Goal: Register for event/course

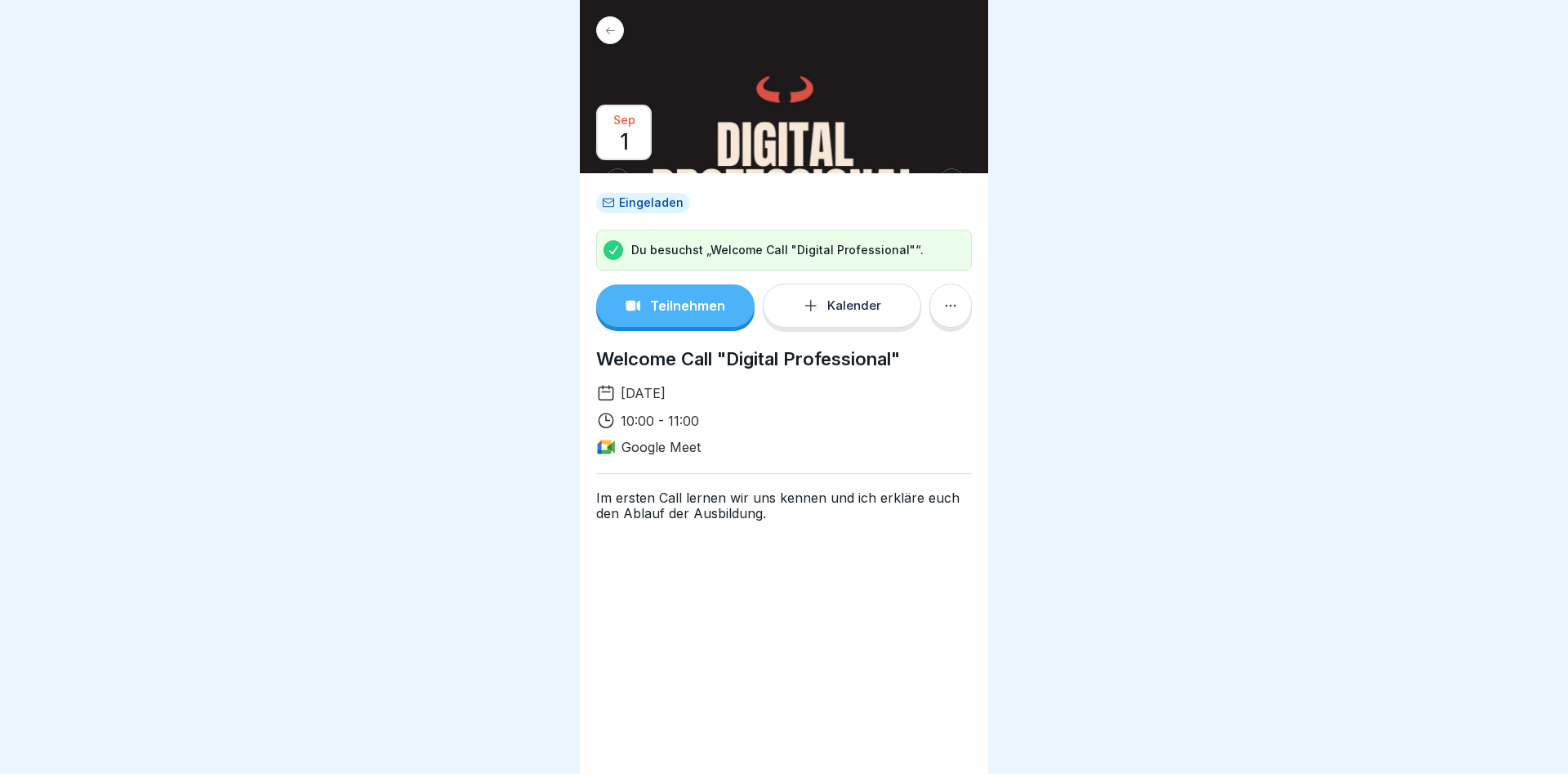
click at [611, 24] on div at bounding box center [610, 30] width 28 height 28
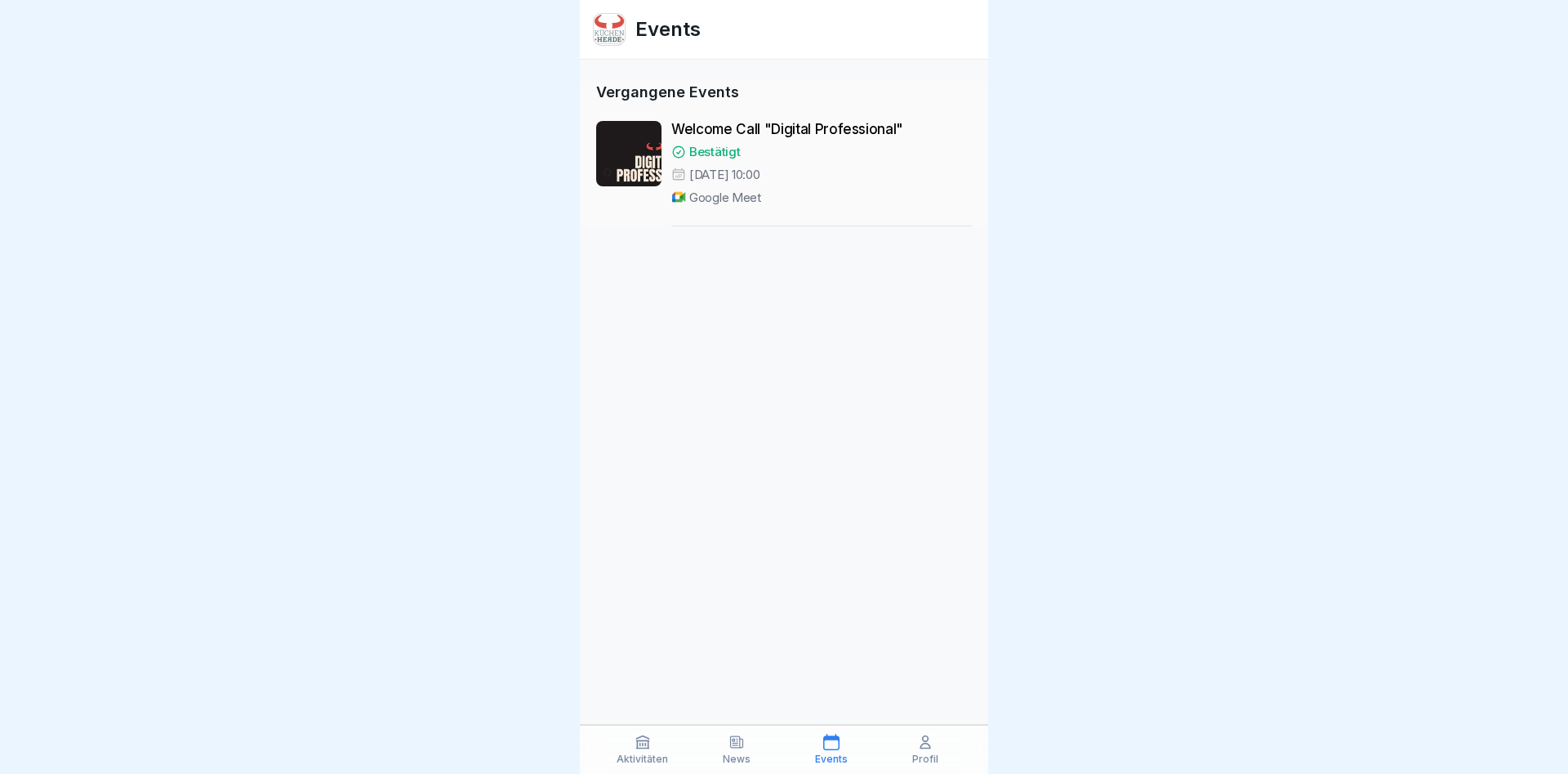
click at [931, 752] on div "Profil" at bounding box center [925, 749] width 87 height 31
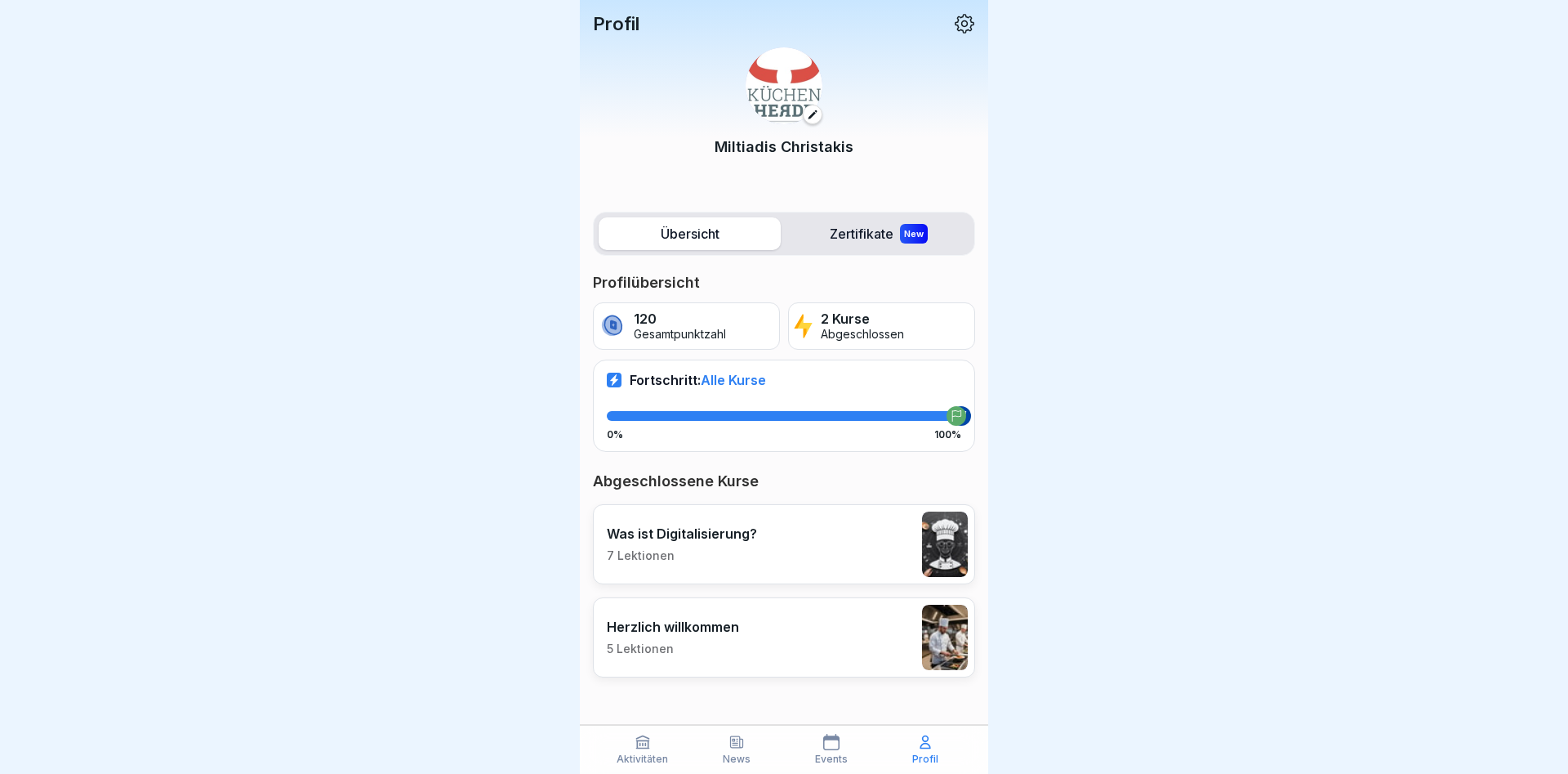
click at [924, 750] on icon at bounding box center [925, 742] width 16 height 16
click at [640, 754] on p "Aktivitäten" at bounding box center [643, 758] width 52 height 11
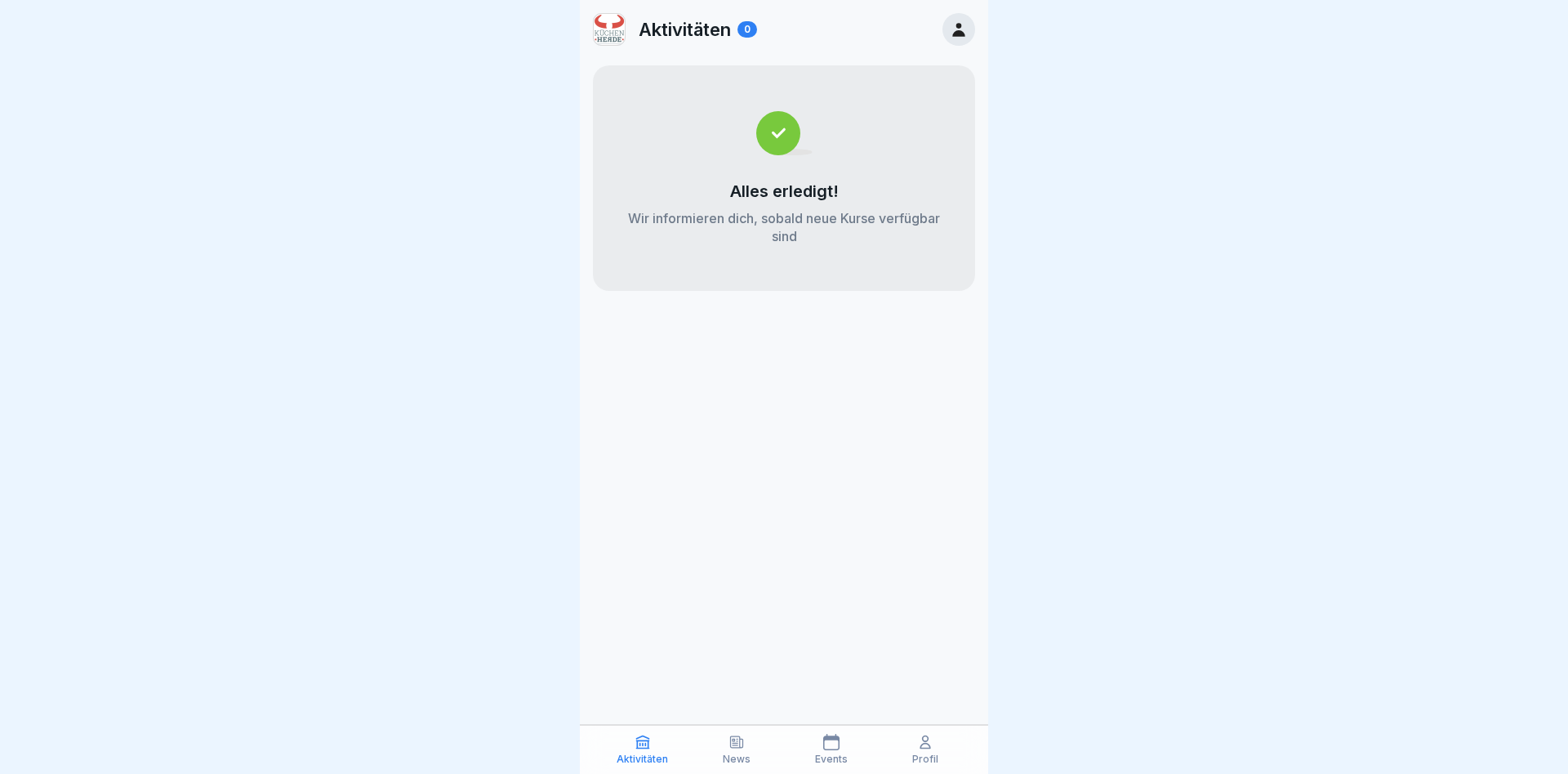
click at [734, 751] on div "News" at bounding box center [737, 749] width 87 height 31
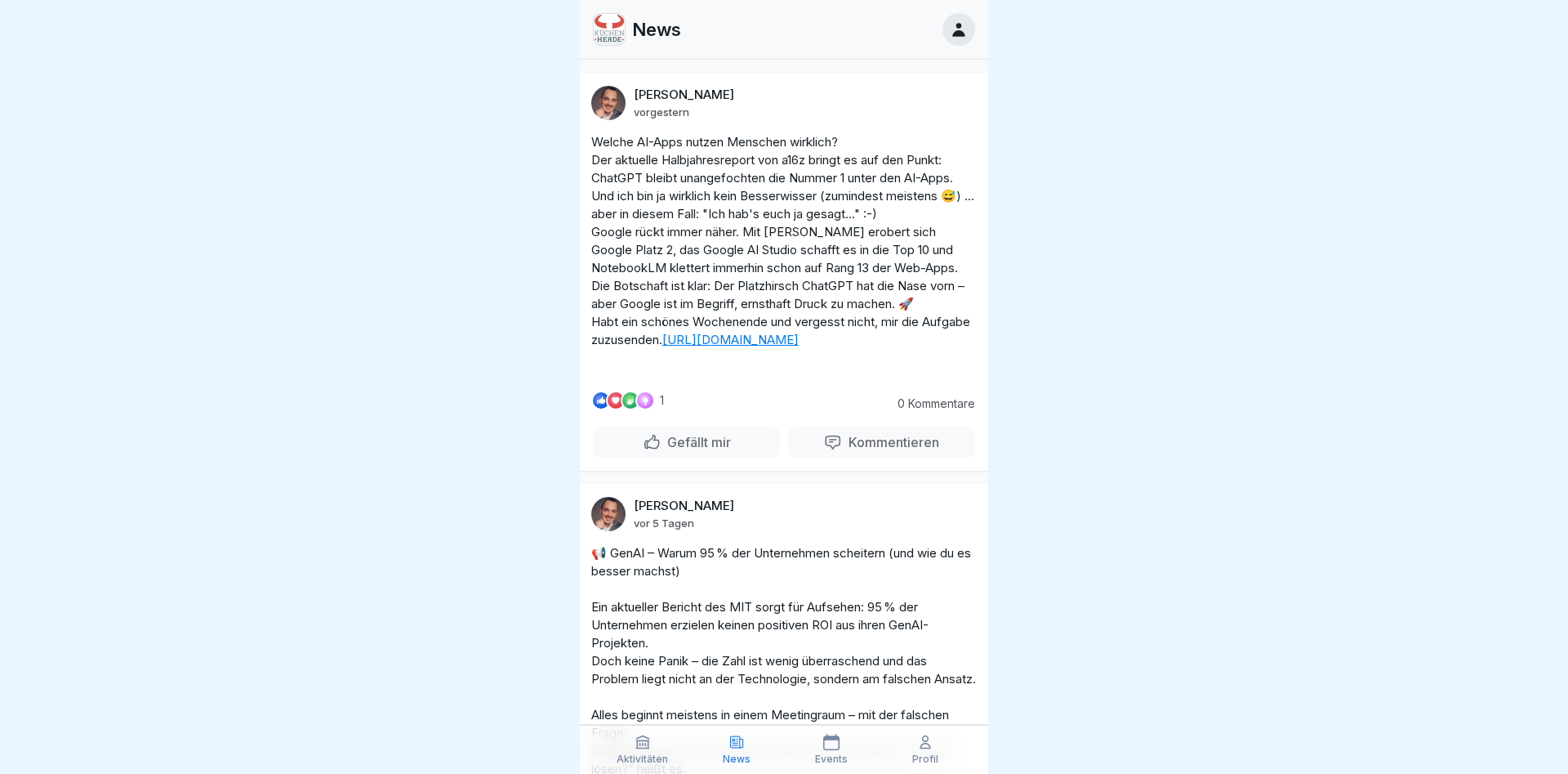
click at [837, 753] on p "Events" at bounding box center [830, 758] width 33 height 11
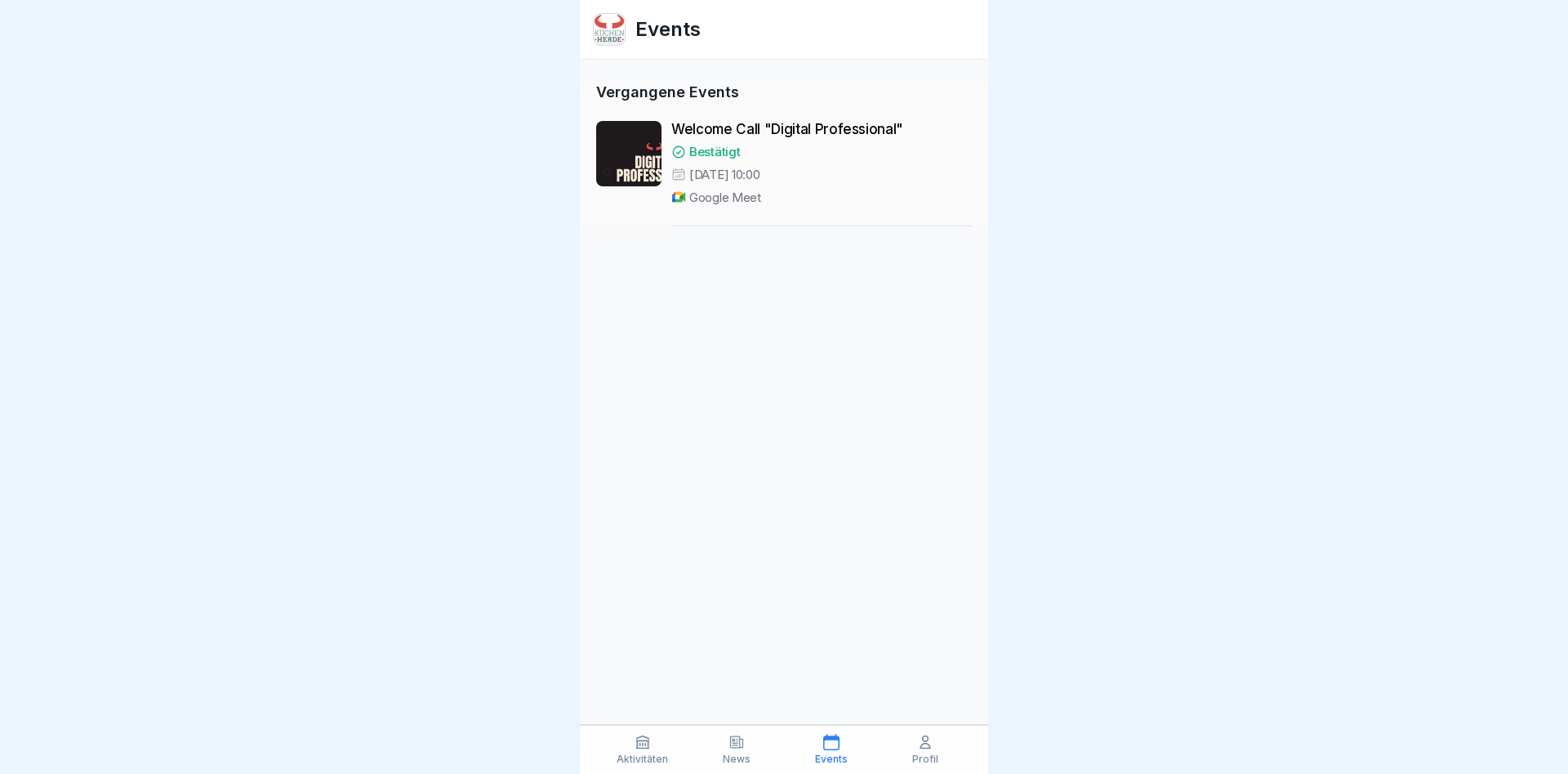
click at [628, 164] on div at bounding box center [628, 153] width 65 height 65
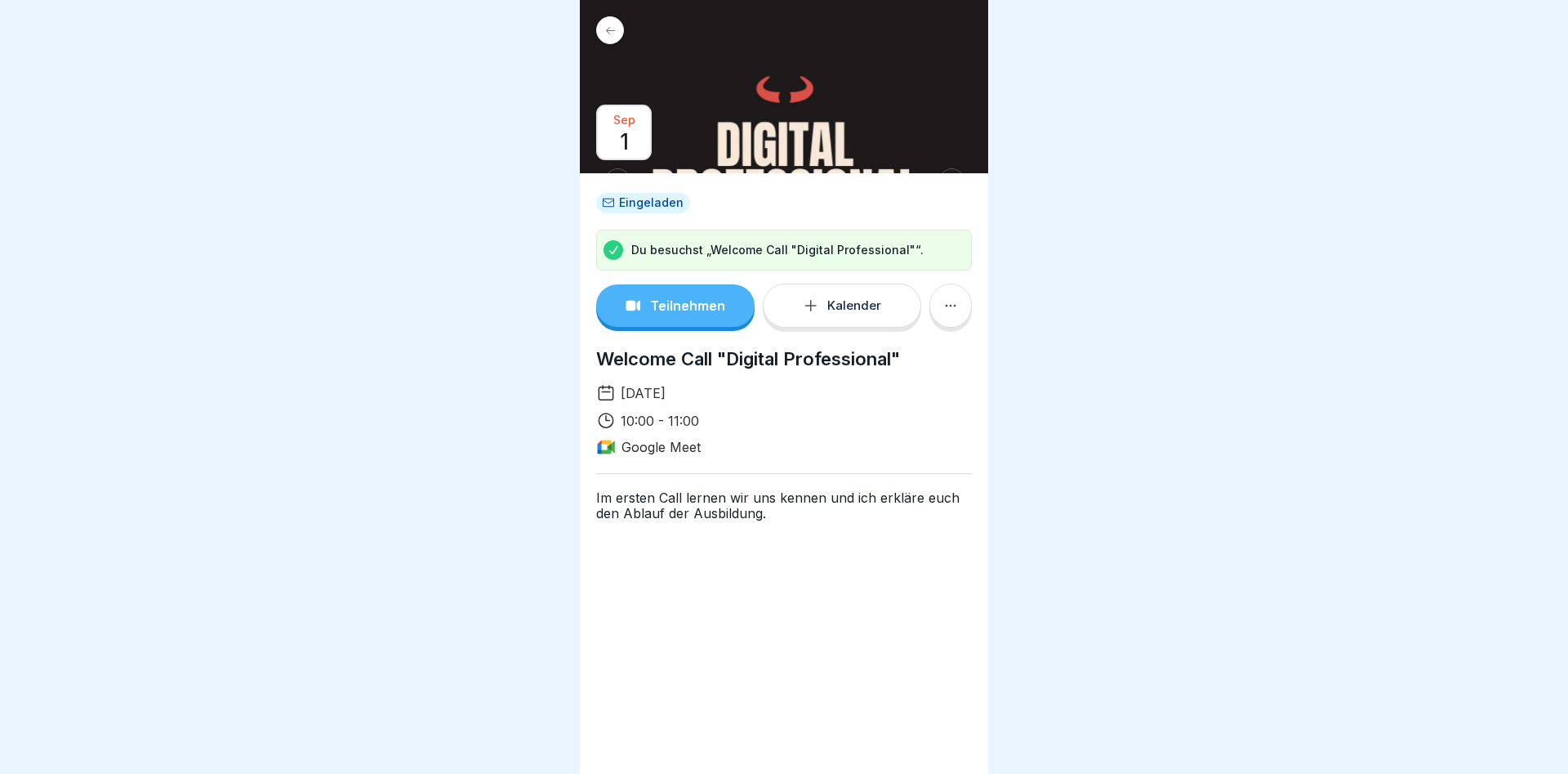
click at [681, 307] on p "Teilnehmen" at bounding box center [687, 306] width 75 height 15
click at [606, 29] on icon at bounding box center [610, 31] width 12 height 12
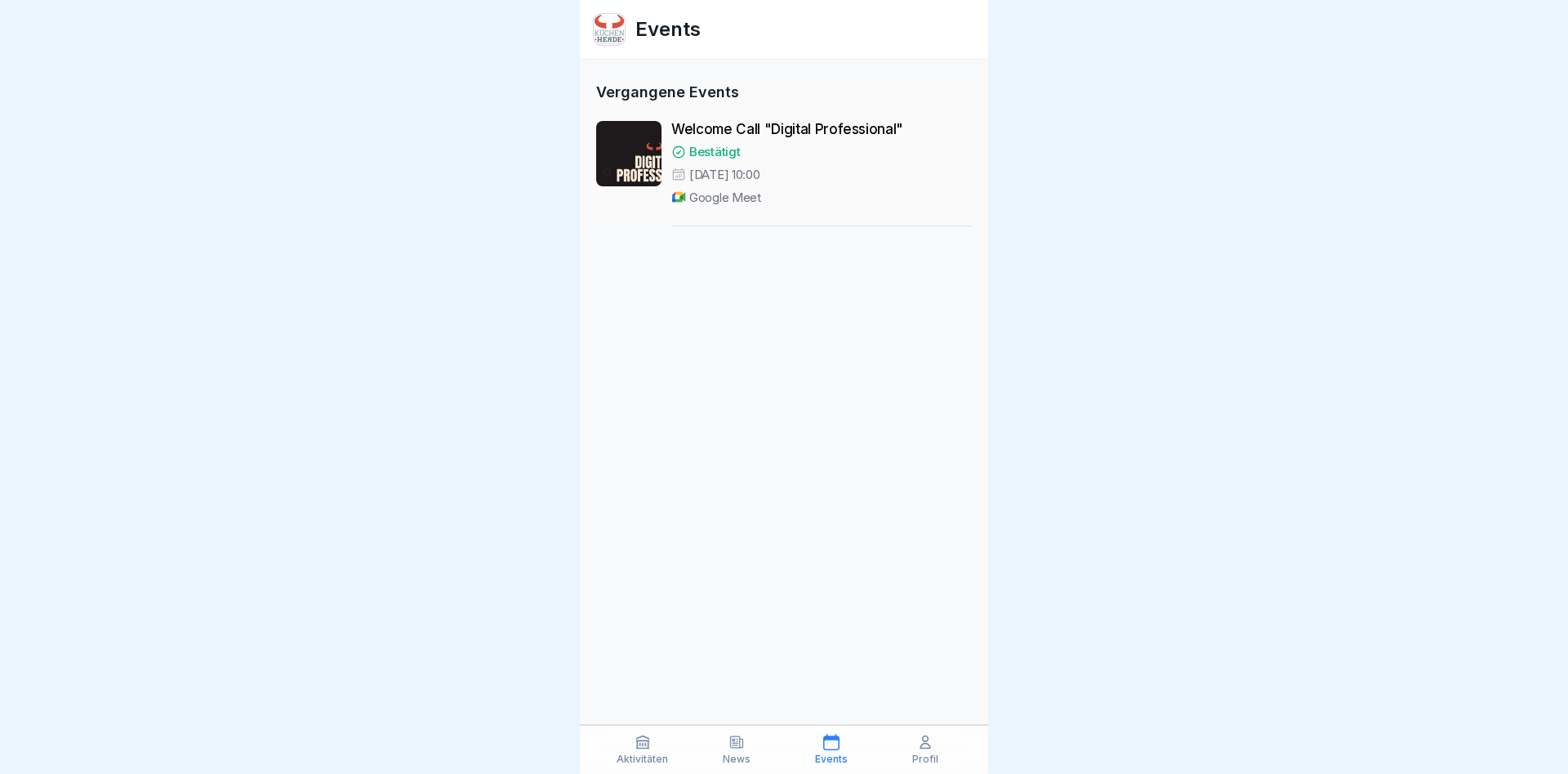
click at [922, 748] on icon at bounding box center [925, 742] width 10 height 12
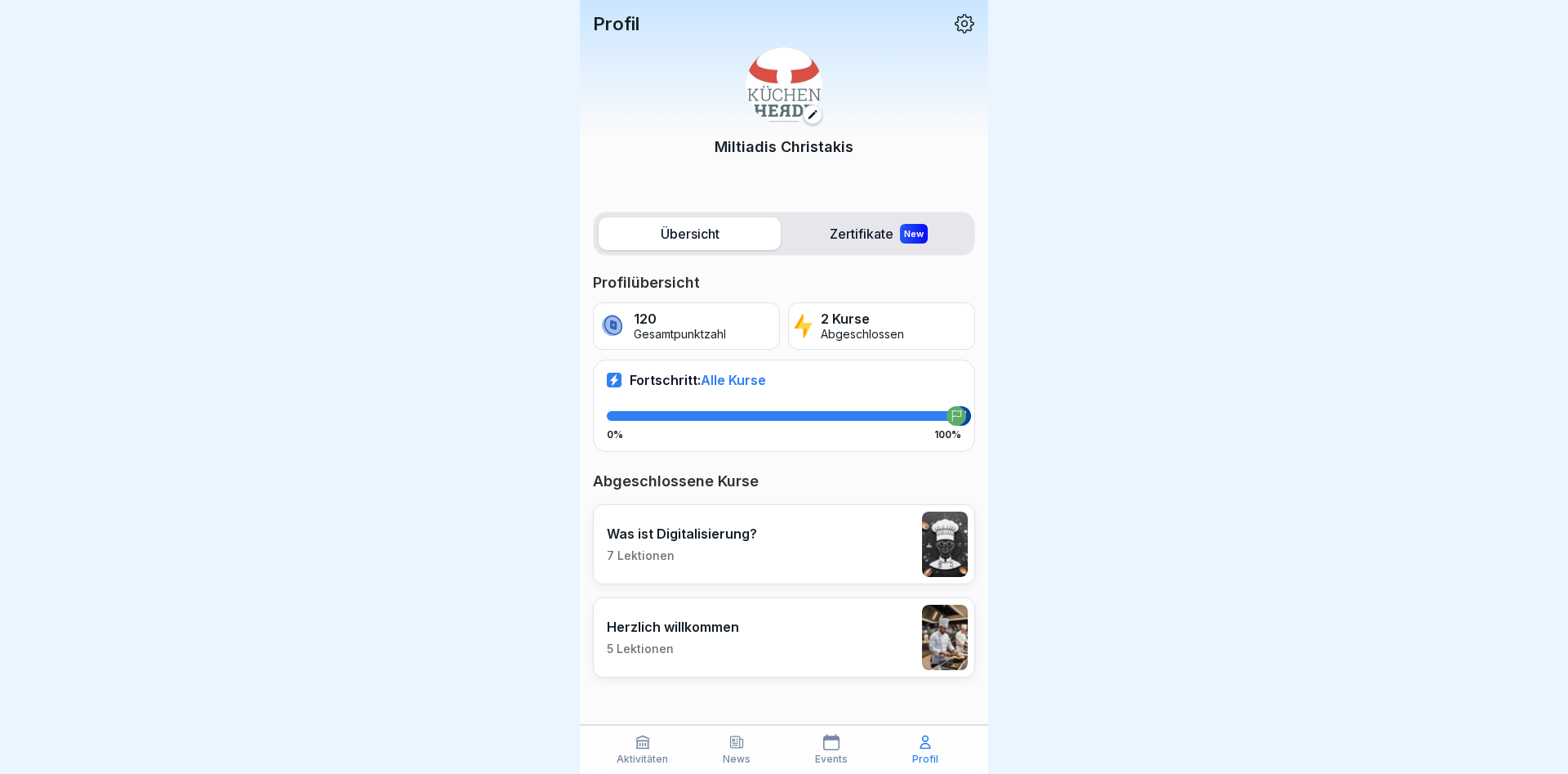
click at [717, 232] on label "Übersicht" at bounding box center [690, 234] width 182 height 33
click at [746, 381] on span "Alle Kurse" at bounding box center [733, 380] width 65 height 16
click at [651, 754] on p "Aktivitäten" at bounding box center [643, 758] width 52 height 11
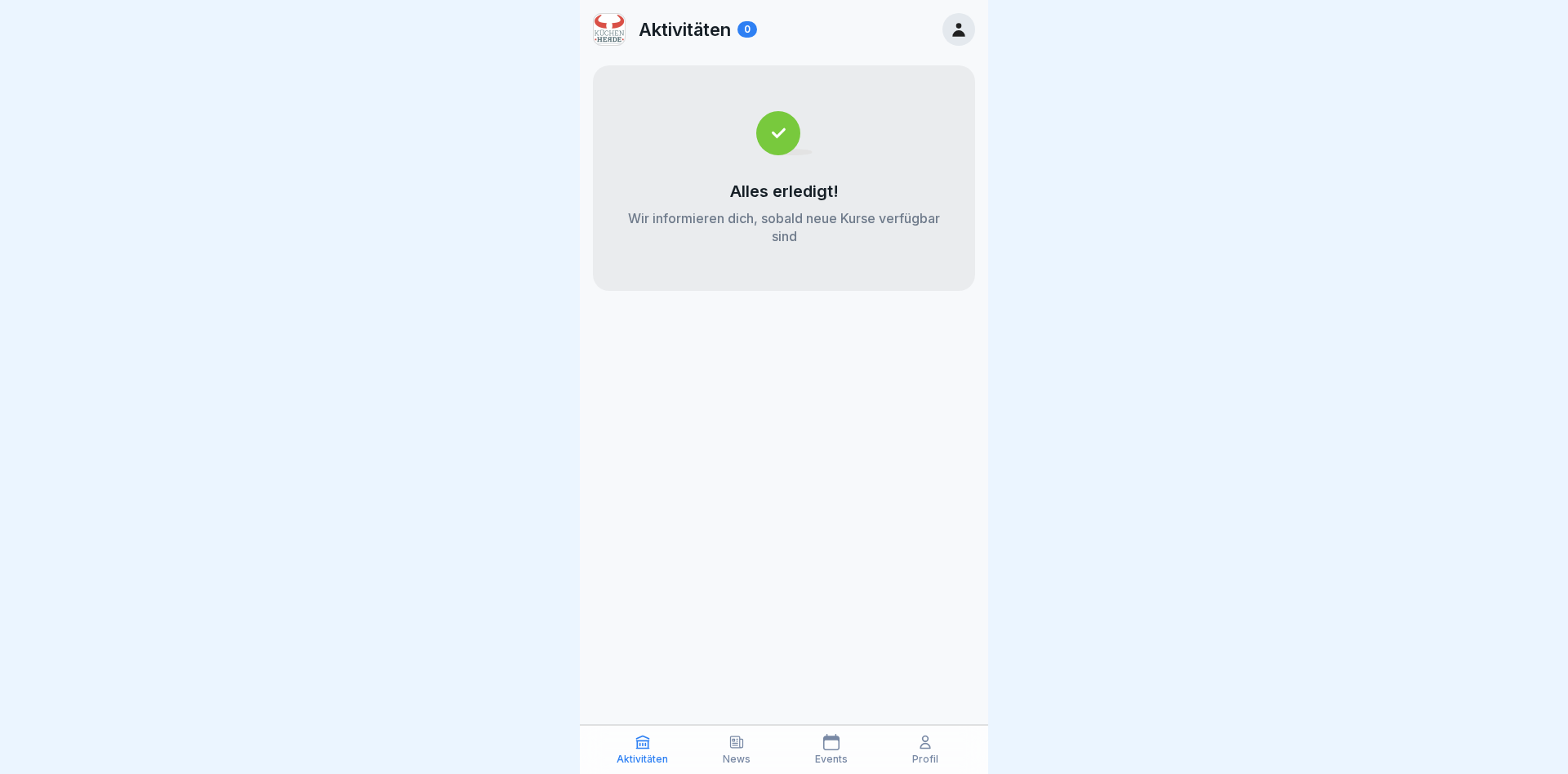
click at [740, 752] on div "News" at bounding box center [737, 749] width 87 height 31
click at [834, 752] on div "Events" at bounding box center [830, 749] width 87 height 31
